Goal: Book appointment/travel/reservation

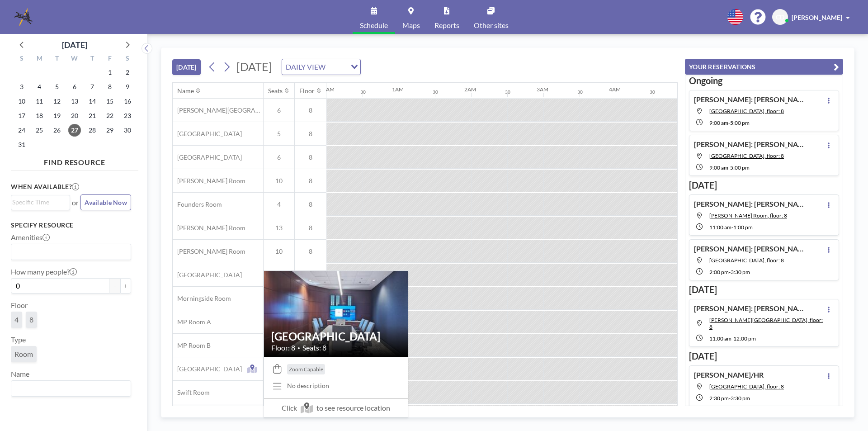
scroll to position [0, 816]
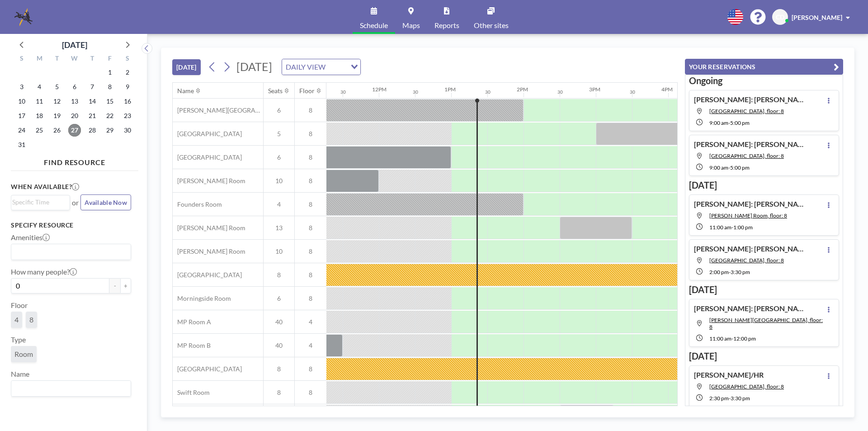
click at [79, 132] on span "27" at bounding box center [74, 130] width 13 height 13
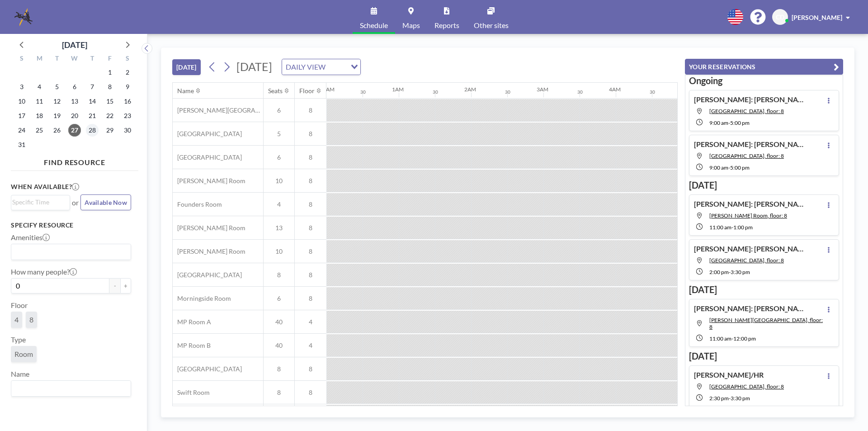
scroll to position [0, 904]
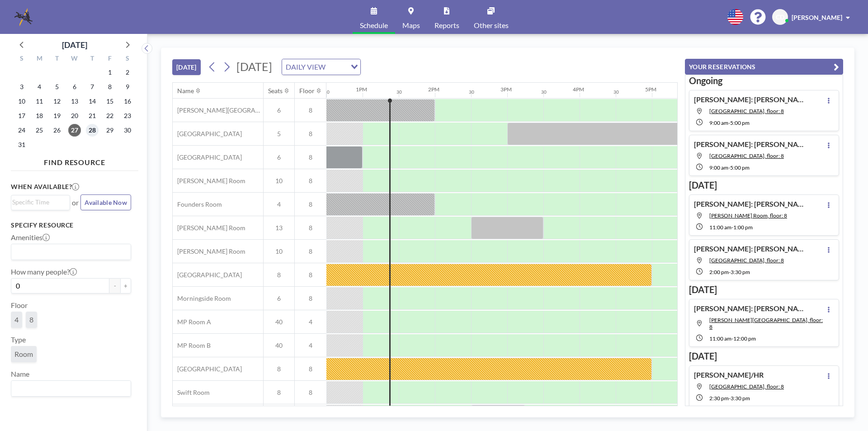
click at [97, 132] on span "28" at bounding box center [92, 130] width 13 height 13
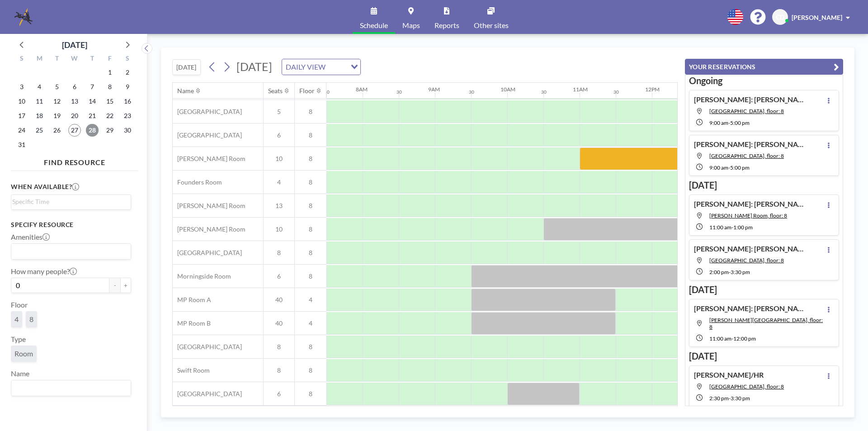
scroll to position [0, 543]
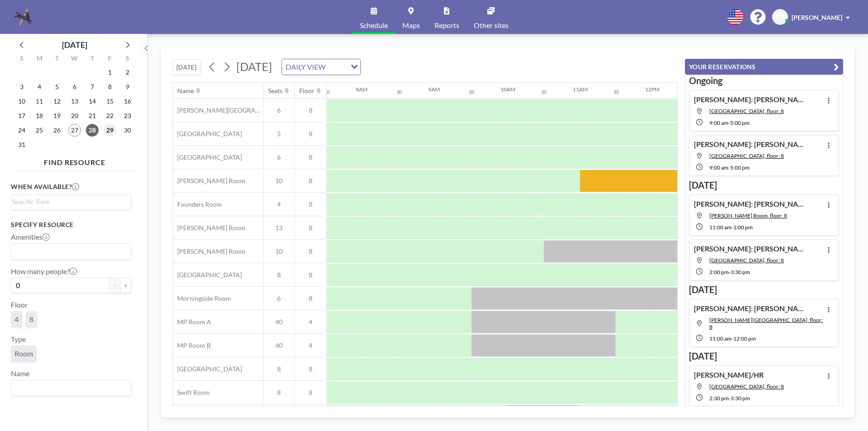
click at [109, 128] on span "29" at bounding box center [110, 130] width 13 height 13
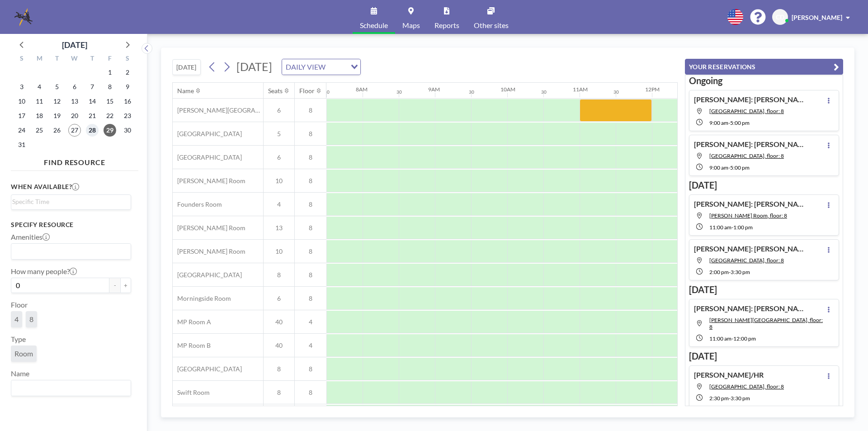
click at [92, 126] on span "28" at bounding box center [92, 130] width 13 height 13
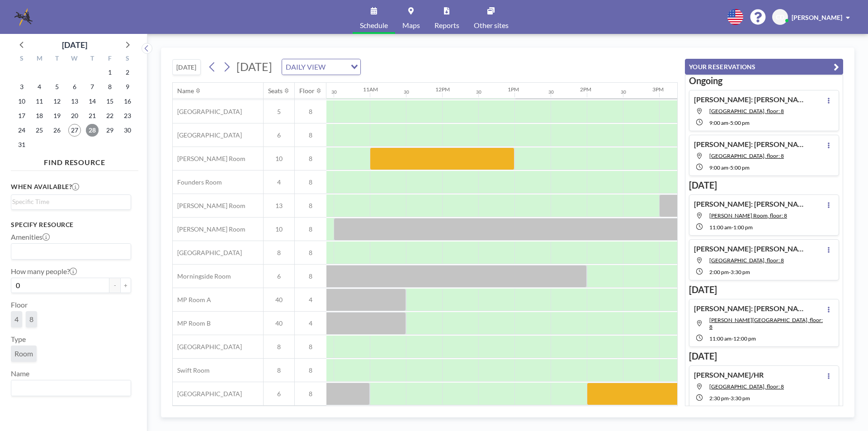
scroll to position [27, 756]
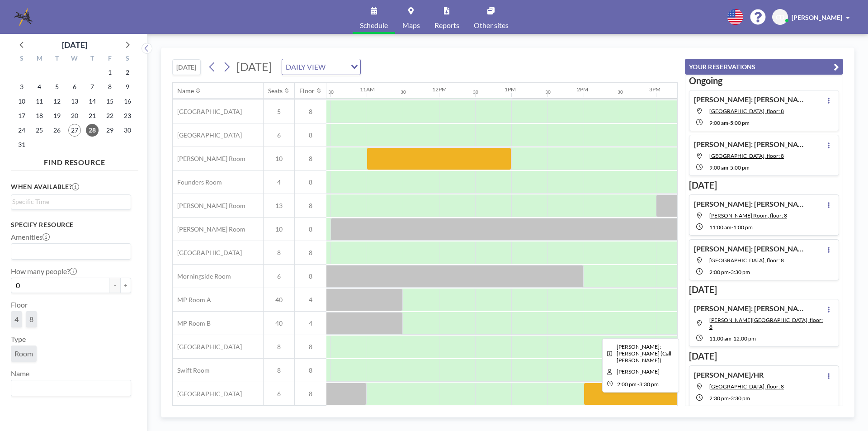
click at [598, 389] on div at bounding box center [638, 394] width 109 height 23
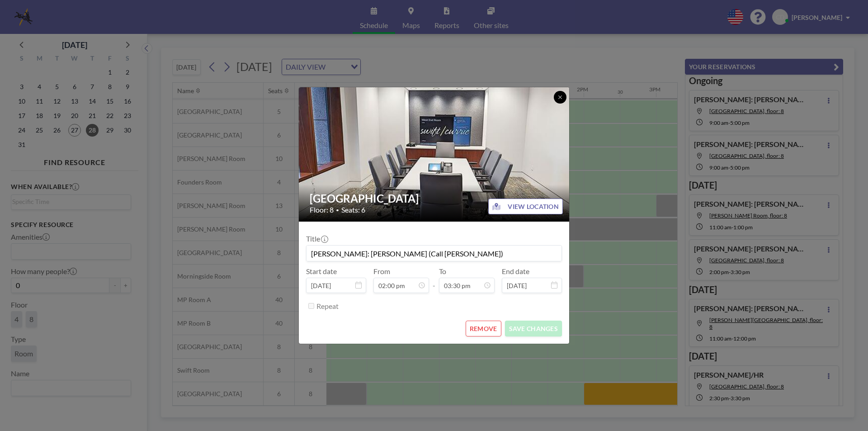
click at [560, 101] on button at bounding box center [560, 97] width 13 height 13
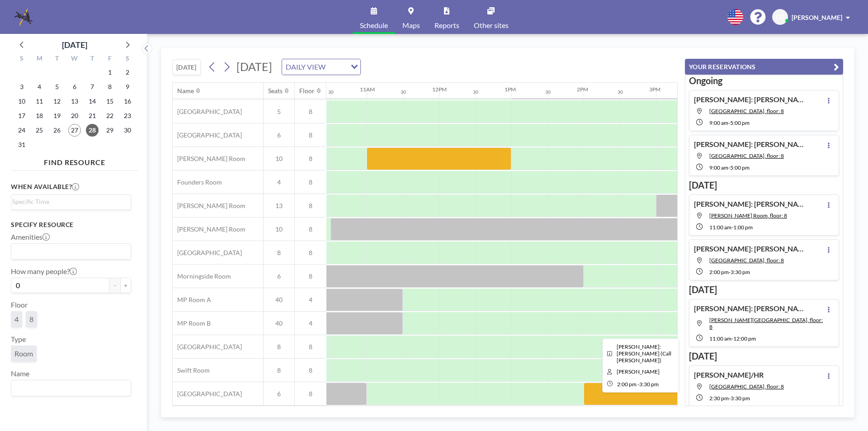
scroll to position [0, 756]
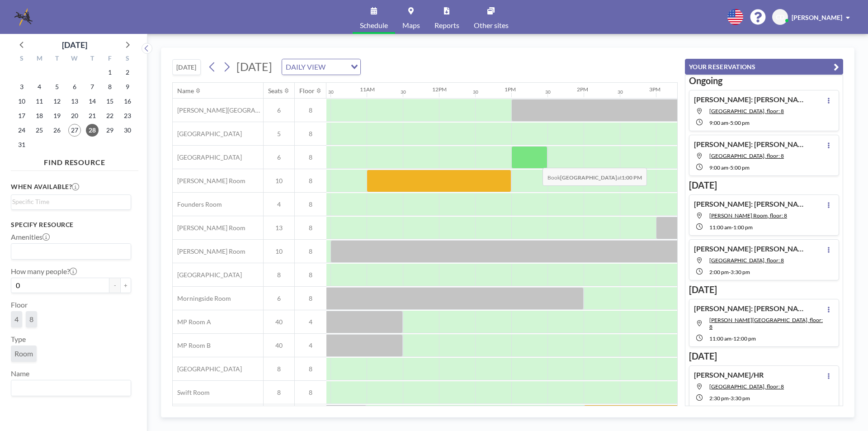
click at [535, 161] on div at bounding box center [529, 157] width 36 height 23
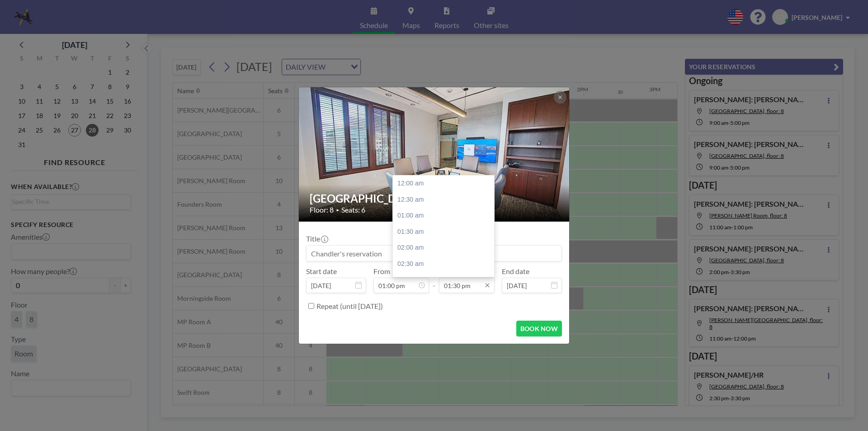
scroll to position [435, 0]
click at [438, 205] on div "02:00 pm" at bounding box center [446, 200] width 106 height 16
type input "02:00 pm"
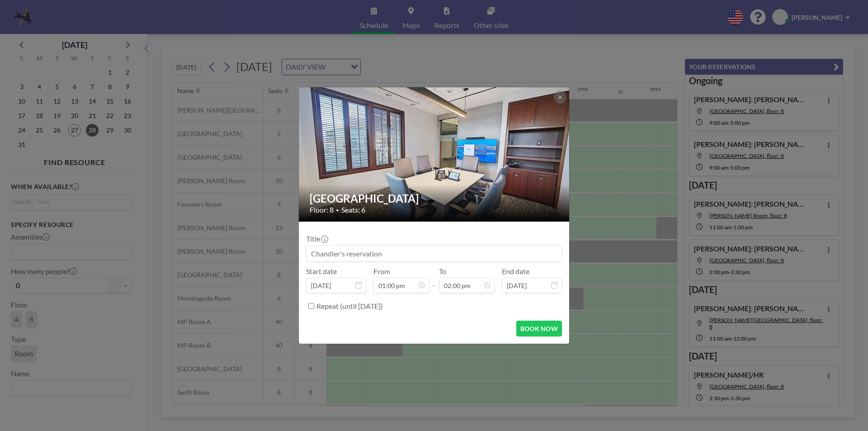
click at [444, 244] on div "Title" at bounding box center [434, 247] width 256 height 27
click at [444, 250] on input at bounding box center [434, 253] width 255 height 15
type input "[PERSON_NAME]: [PERSON_NAME]"
click at [548, 330] on button "BOOK NOW" at bounding box center [539, 329] width 46 height 16
